Goal: Navigation & Orientation: Find specific page/section

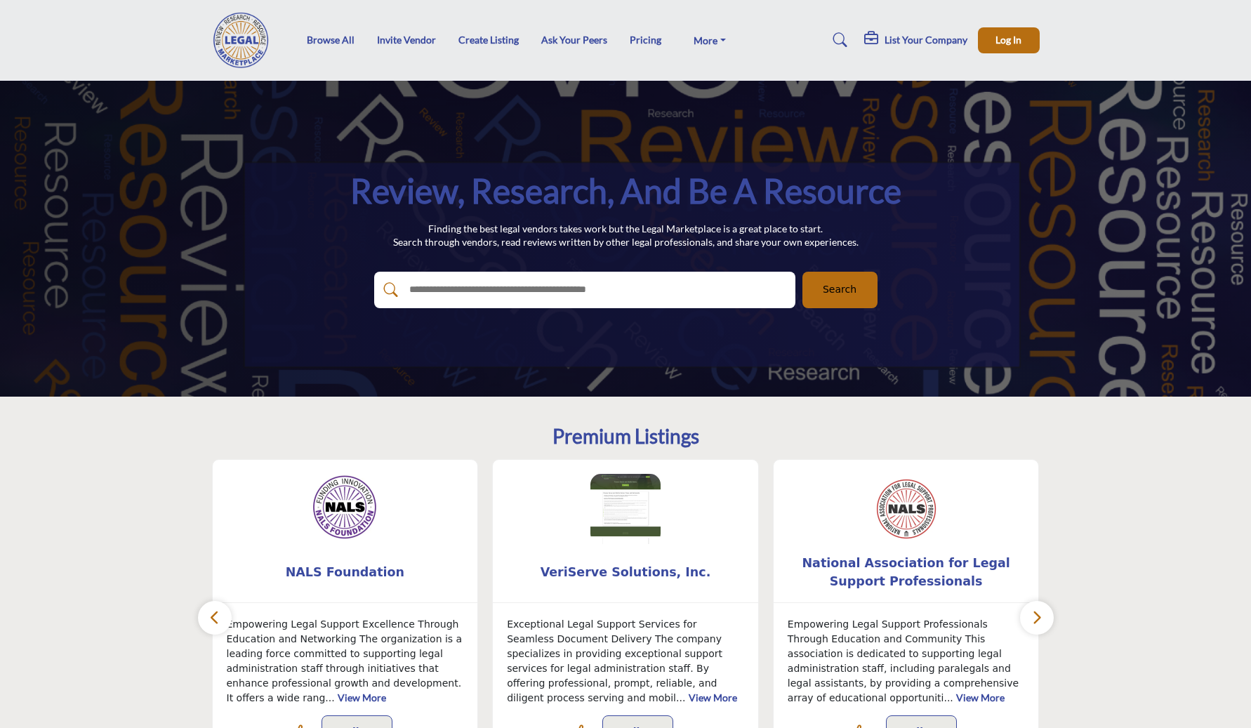
click at [260, 52] on img at bounding box center [245, 40] width 66 height 56
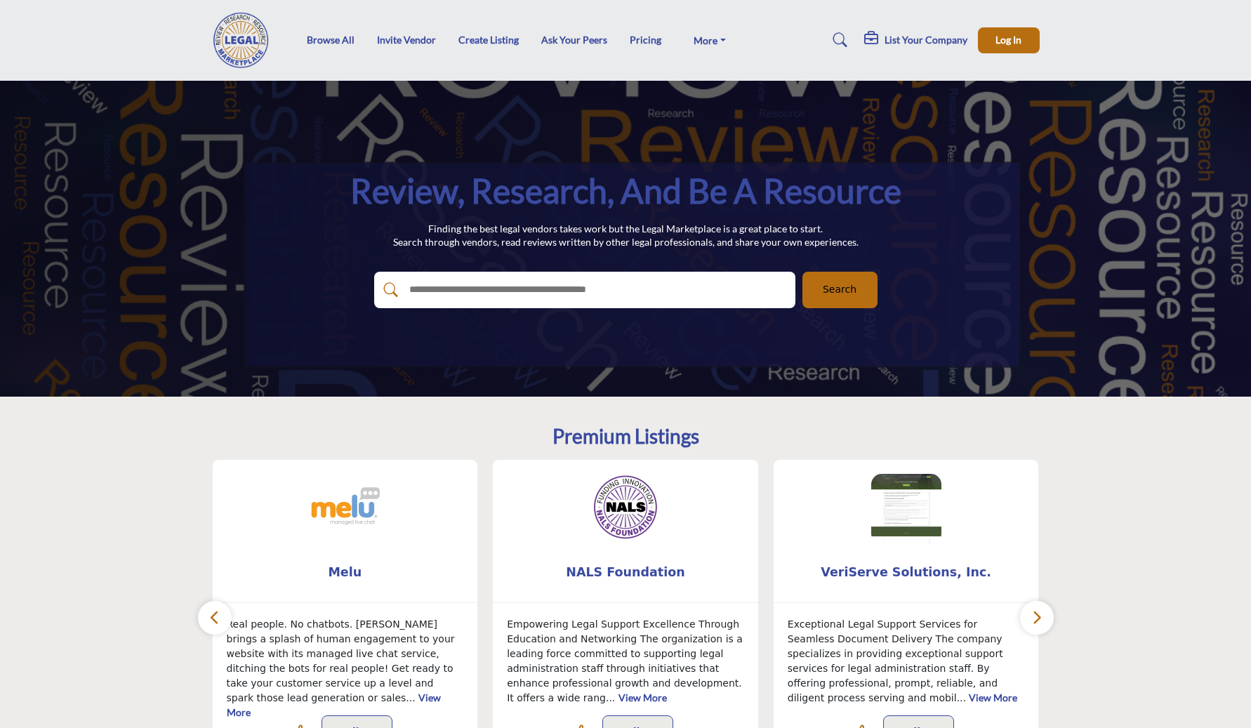
click at [117, 495] on section "Premium Listings [GEOGRAPHIC_DATA]" at bounding box center [625, 593] width 1251 height 394
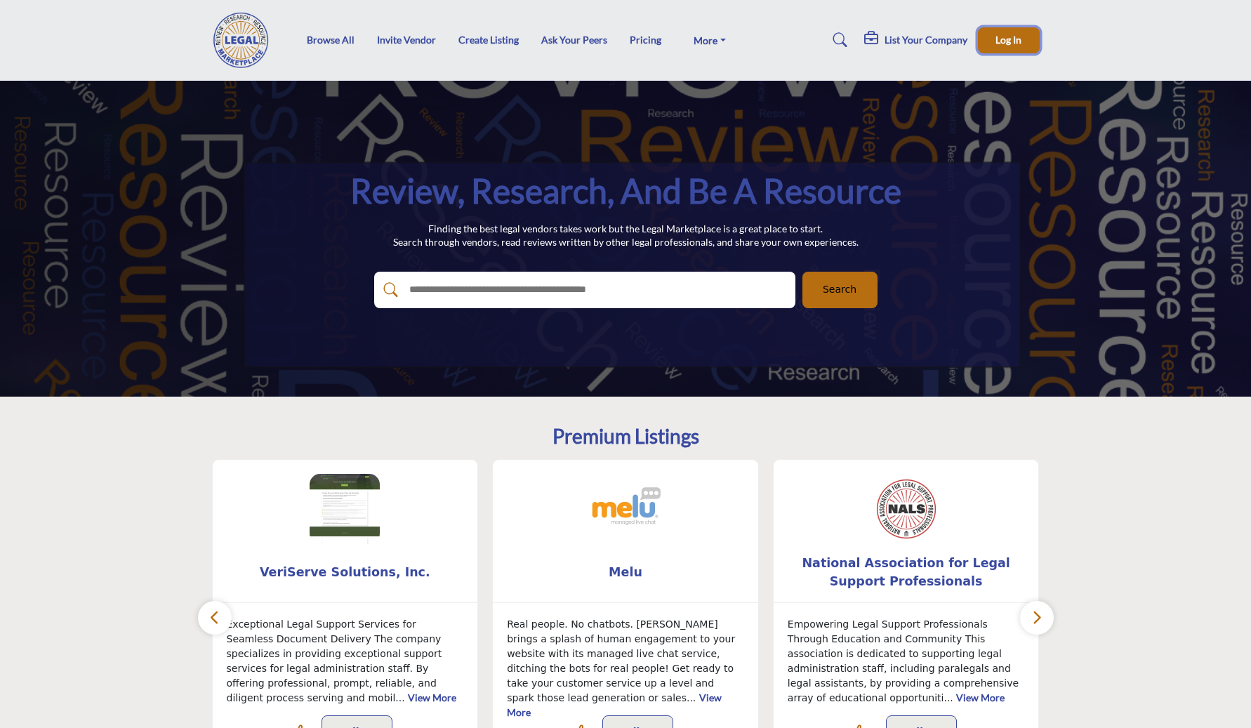
click at [980, 39] on button "Log In" at bounding box center [1009, 40] width 62 height 26
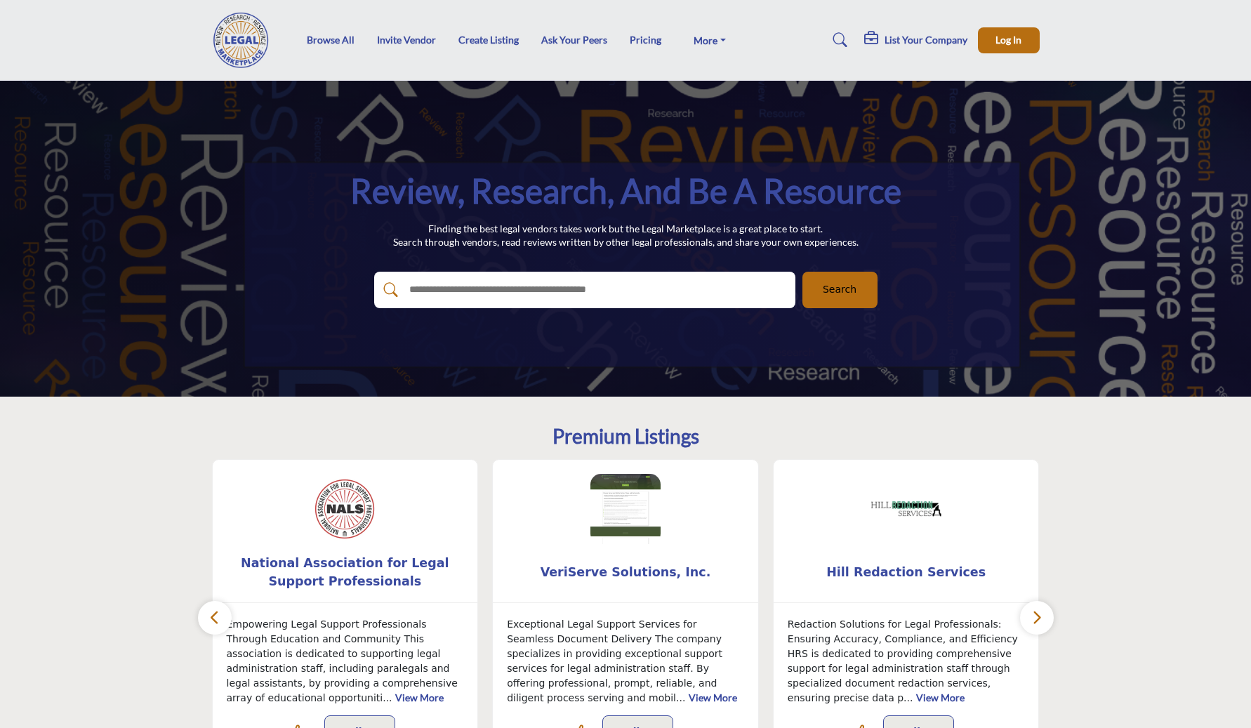
click at [947, 36] on h5 "List Your Company" at bounding box center [925, 40] width 83 height 13
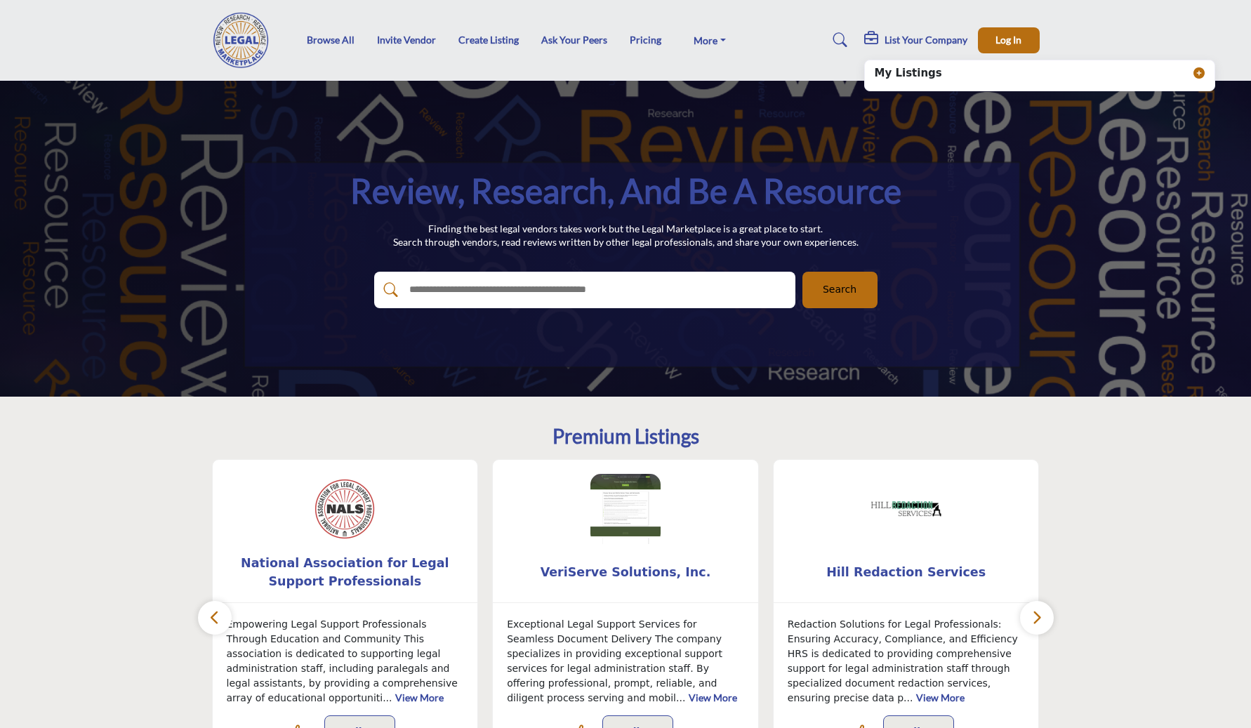
click at [1026, 19] on div "Browse All Invite Vendor Create Listing Ask Your Peers Pricing FAQs About" at bounding box center [625, 40] width 842 height 56
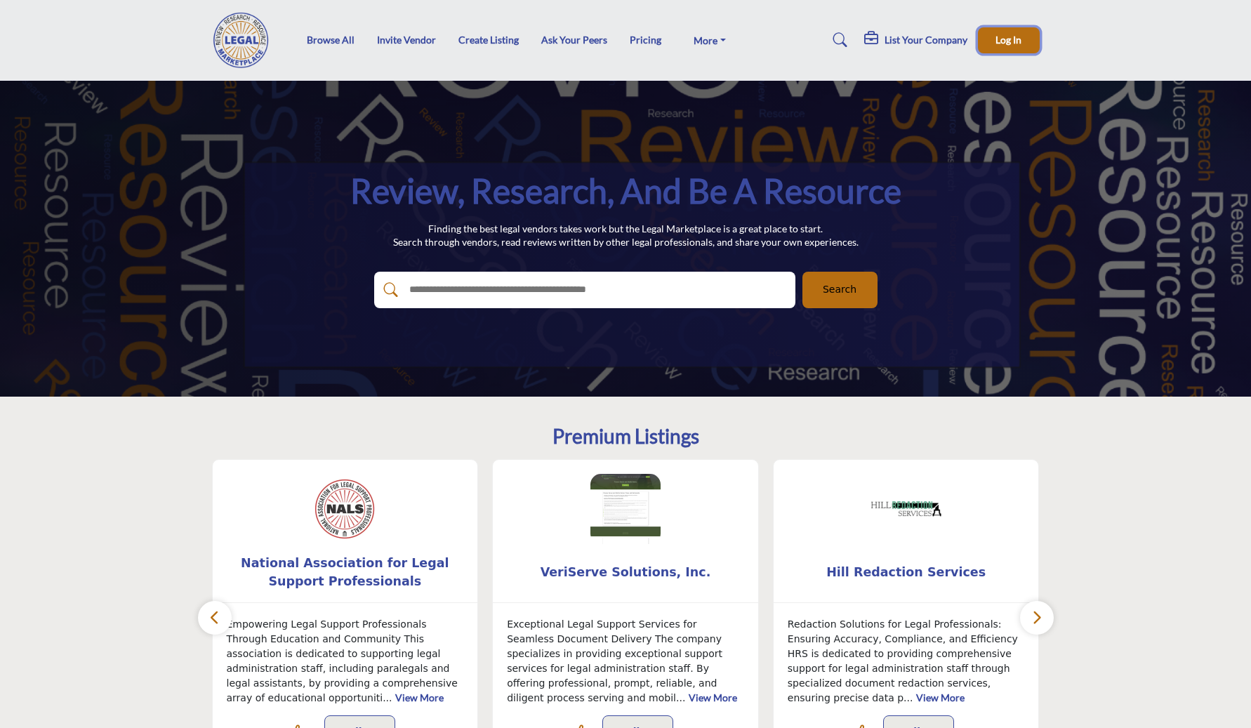
click at [1022, 44] on button "Log In" at bounding box center [1009, 40] width 62 height 26
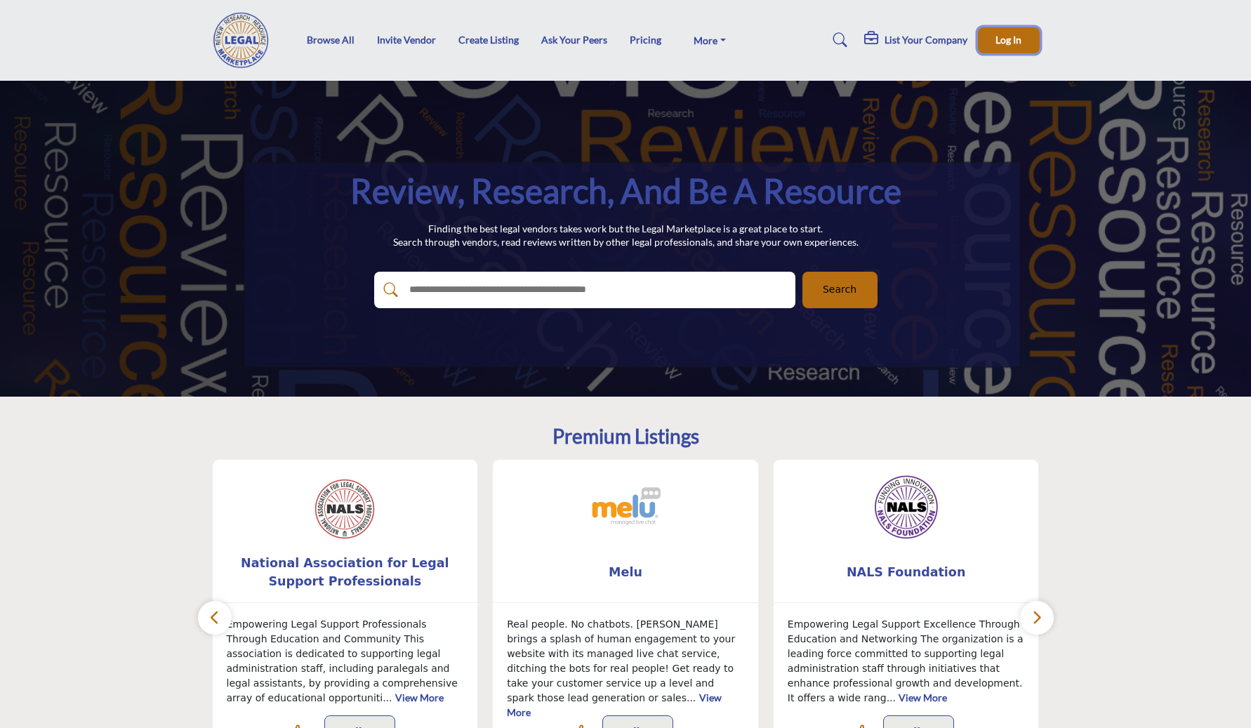
click at [1001, 46] on span "Log In" at bounding box center [1008, 40] width 26 height 12
